Goal: Task Accomplishment & Management: Manage account settings

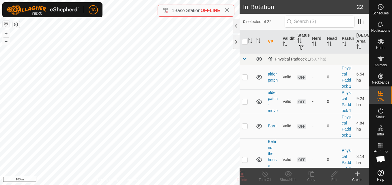
checkbox input "true"
click at [330, 179] on div "Edit" at bounding box center [333, 179] width 23 height 5
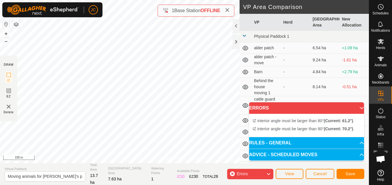
click at [109, 163] on div "Privacy Policy Contact Us Status: OFF Type: Inclusion Zone + – ⇧ i 100 m DRAW I…" at bounding box center [184, 92] width 369 height 185
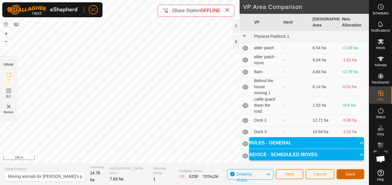
click at [350, 173] on span "Save" at bounding box center [350, 174] width 10 height 5
